Goal: Task Accomplishment & Management: Complete application form

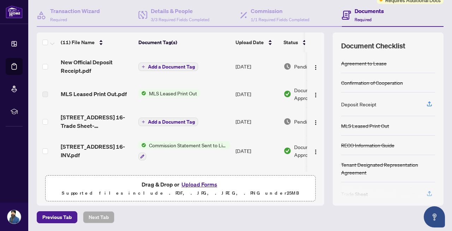
click at [177, 66] on span "Add a Document Tag" at bounding box center [171, 66] width 47 height 5
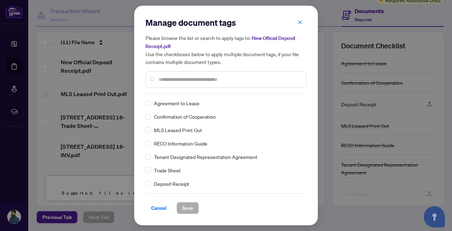
click at [186, 80] on input "text" at bounding box center [230, 80] width 142 height 8
type input "******"
click at [151, 103] on div "Deposit Receipt" at bounding box center [223, 103] width 157 height 8
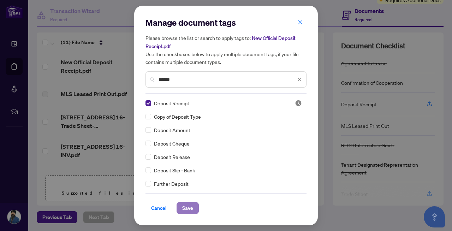
click at [189, 206] on span "Save" at bounding box center [187, 207] width 11 height 11
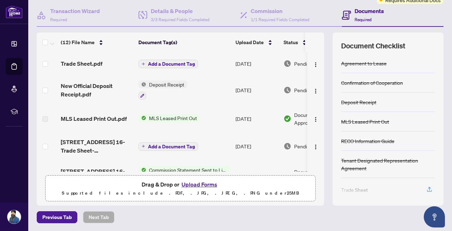
click at [164, 65] on span "Add a Document Tag" at bounding box center [171, 63] width 47 height 5
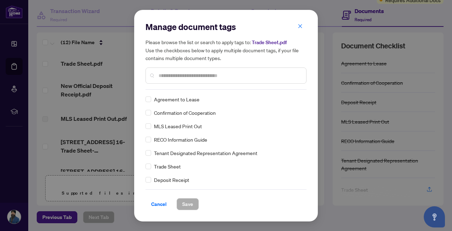
click at [173, 74] on input "text" at bounding box center [230, 76] width 142 height 8
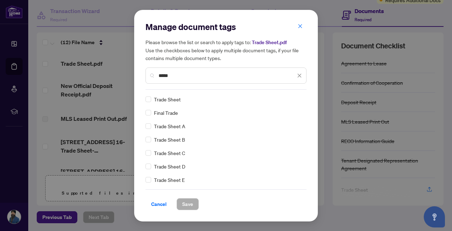
type input "*****"
click at [185, 203] on span "Save" at bounding box center [187, 203] width 11 height 11
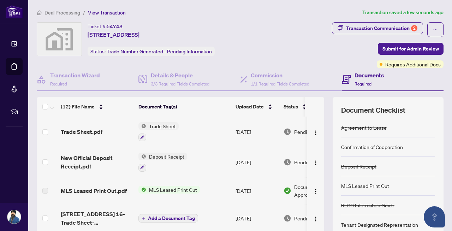
drag, startPoint x: 394, startPoint y: 48, endPoint x: 378, endPoint y: 157, distance: 110.4
click at [378, 157] on div "Ticket #: 54748 [STREET_ADDRESS] Status: Trade Number Generated - Pending Infor…" at bounding box center [240, 145] width 412 height 247
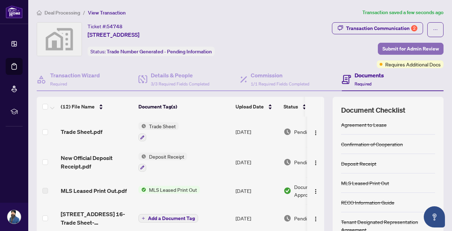
click at [404, 47] on span "Submit for Admin Review" at bounding box center [410, 48] width 56 height 11
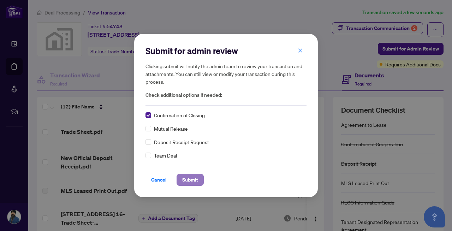
click at [187, 180] on span "Submit" at bounding box center [190, 179] width 16 height 11
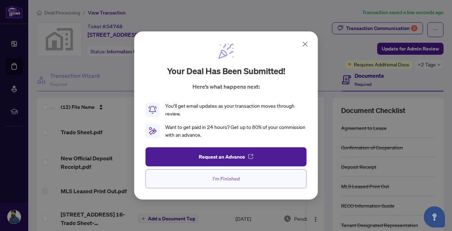
click at [215, 179] on span "I'm Finished" at bounding box center [226, 178] width 27 height 11
